Goal: Navigation & Orientation: Find specific page/section

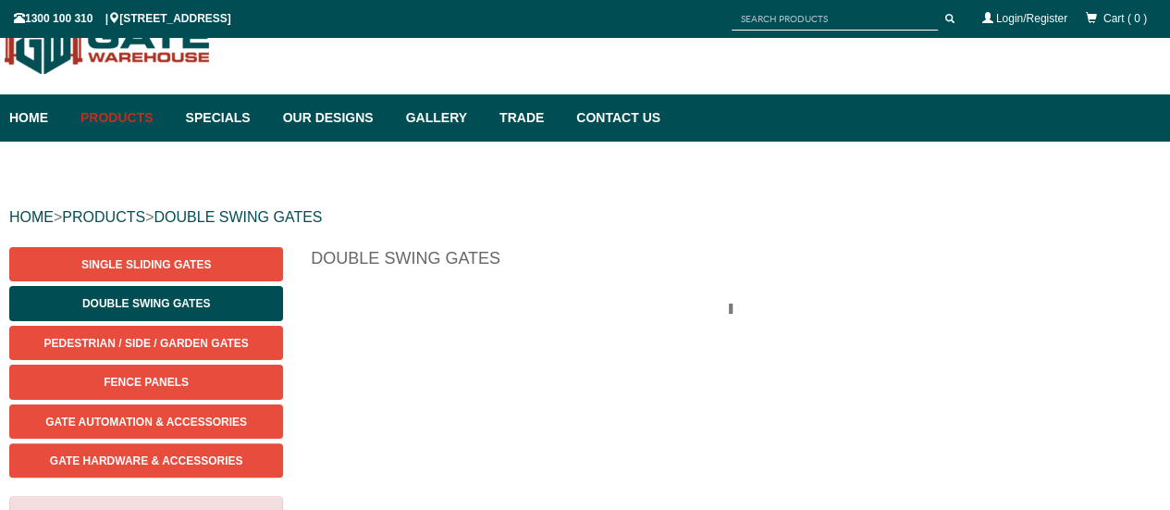
scroll to position [46, 0]
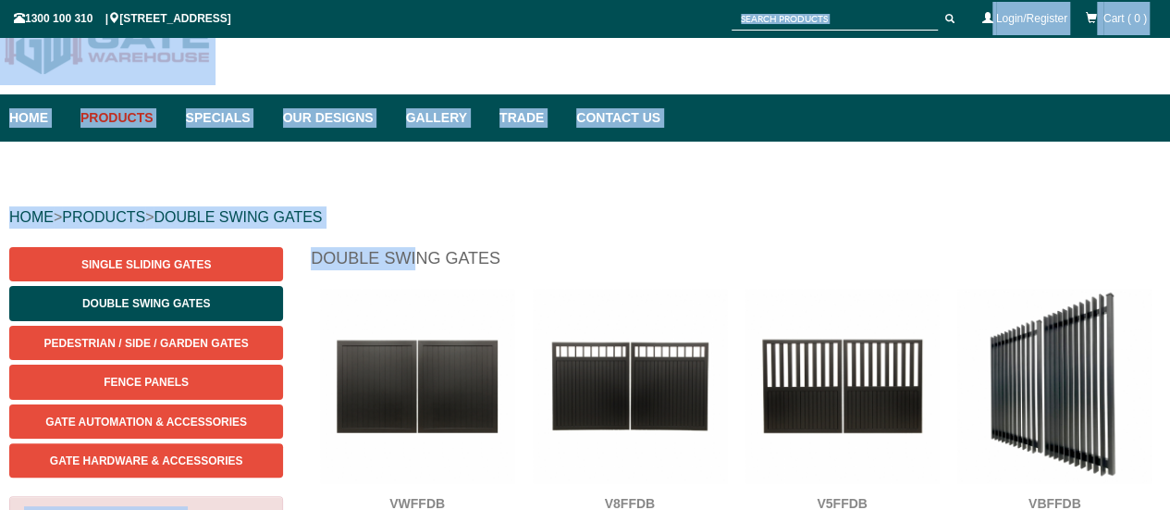
drag, startPoint x: 419, startPoint y: 269, endPoint x: 428, endPoint y: 141, distance: 128.0
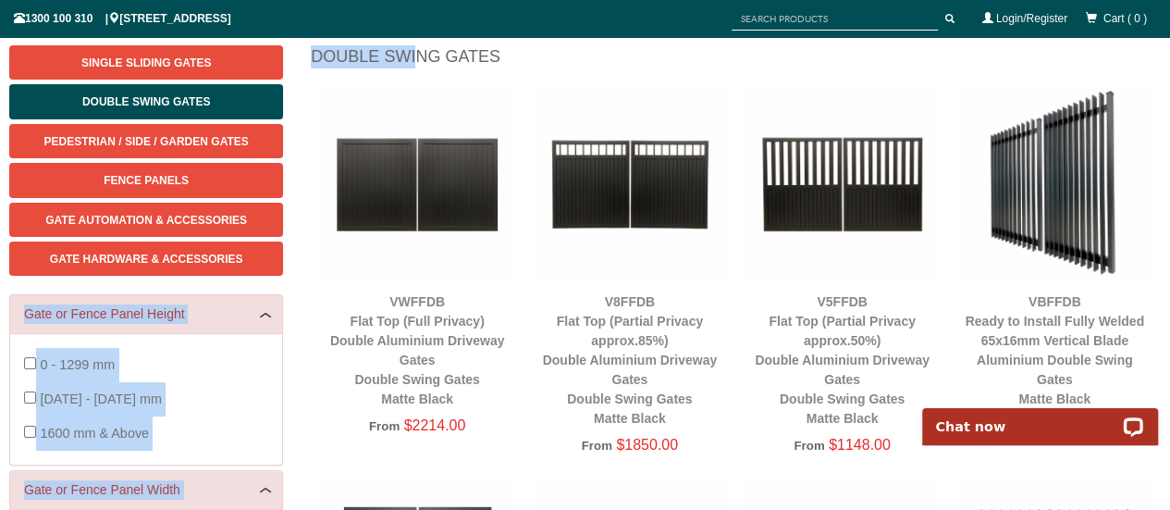
scroll to position [242, 0]
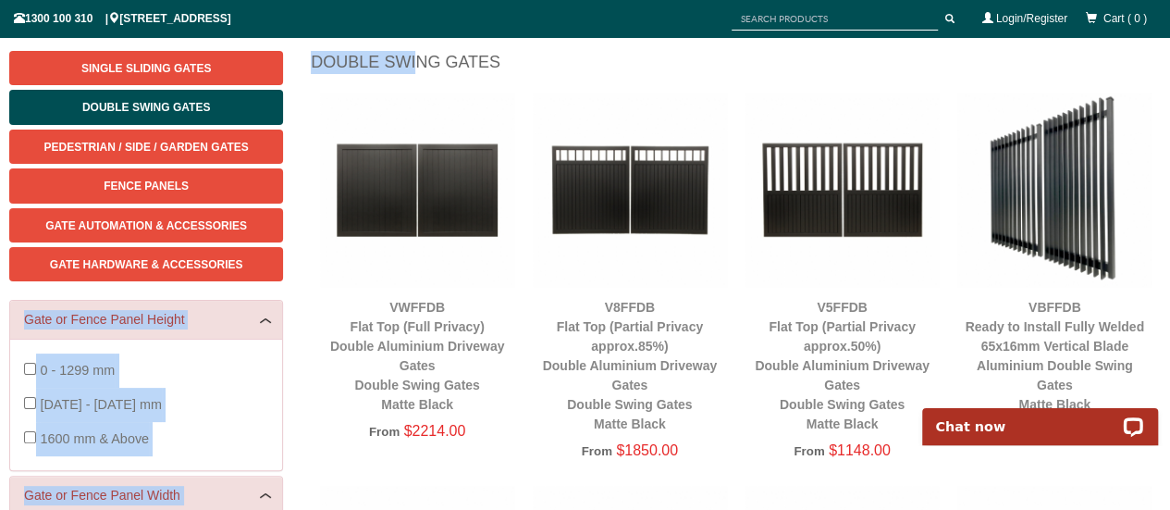
click at [622, 190] on img at bounding box center [630, 189] width 194 height 194
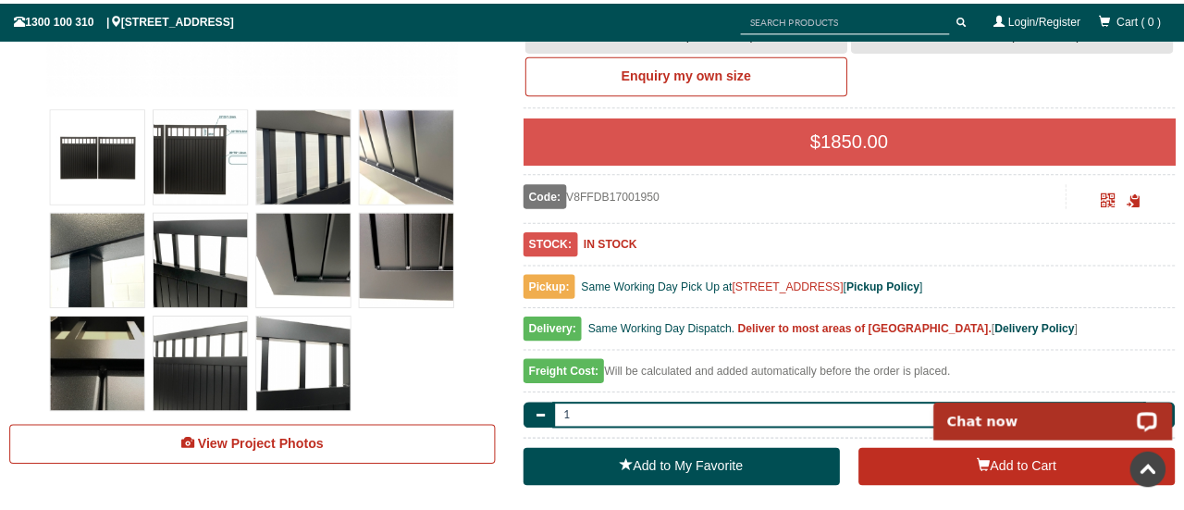
scroll to position [684, 0]
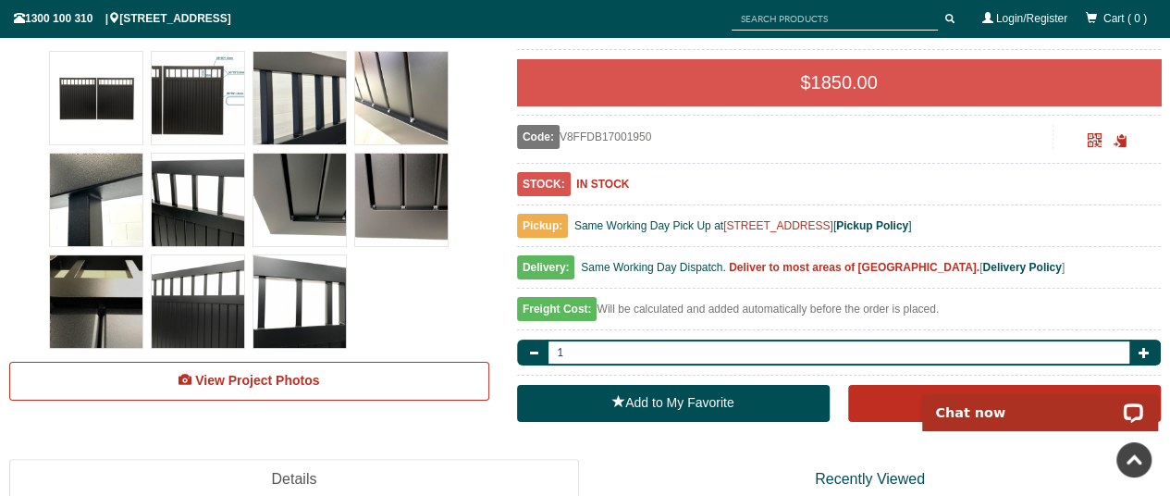
click at [197, 212] on img at bounding box center [198, 200] width 92 height 92
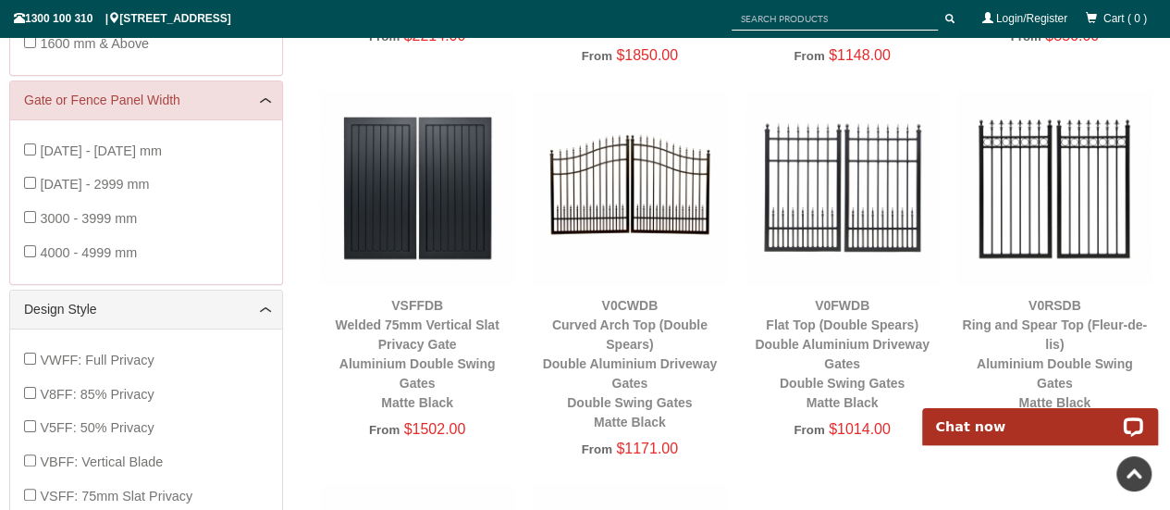
scroll to position [535, 0]
